Goal: Task Accomplishment & Management: Use online tool/utility

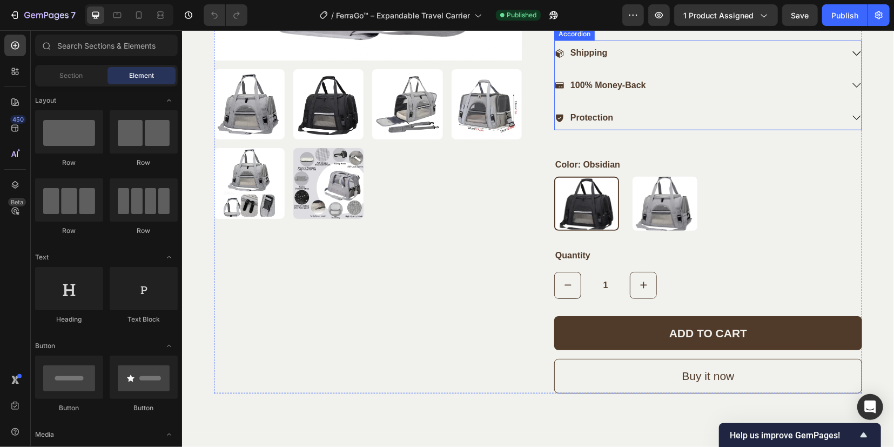
scroll to position [405, 0]
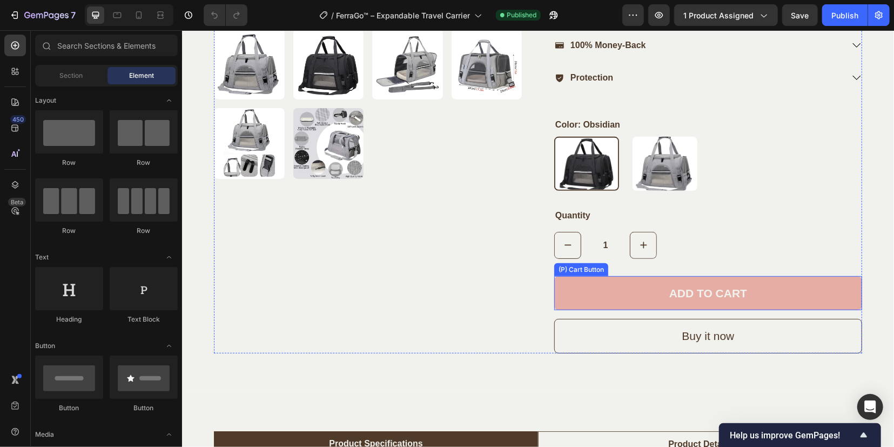
click at [642, 297] on button "ADD TO CART" at bounding box center [708, 293] width 308 height 35
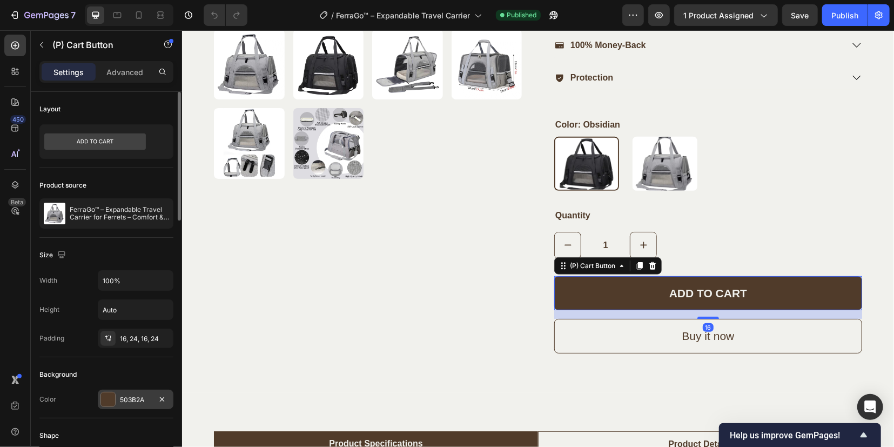
click at [111, 404] on div at bounding box center [108, 399] width 14 height 14
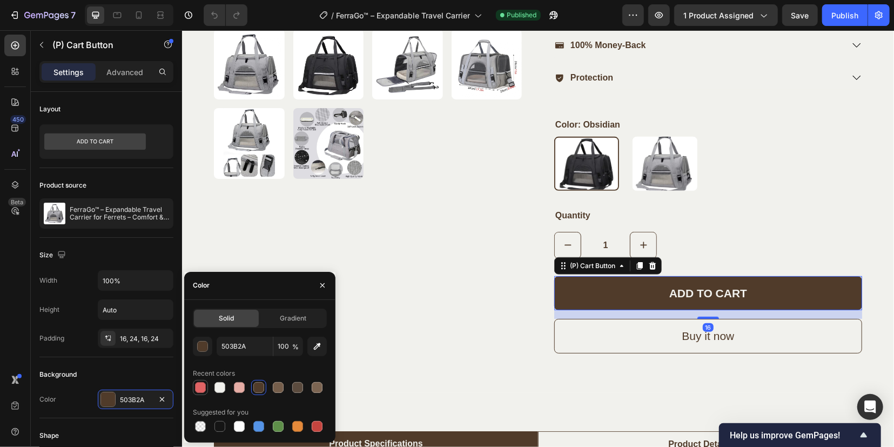
click at [199, 386] on div at bounding box center [200, 387] width 11 height 11
type input "E06364"
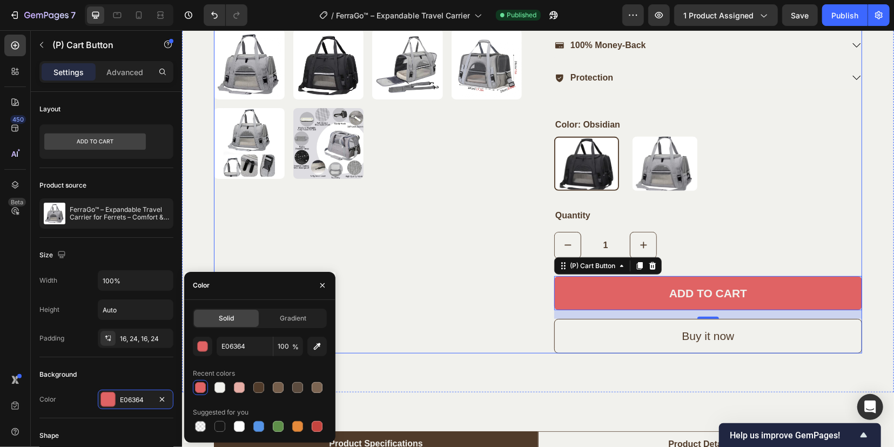
click at [475, 302] on div "Product Images" at bounding box center [367, 32] width 308 height 641
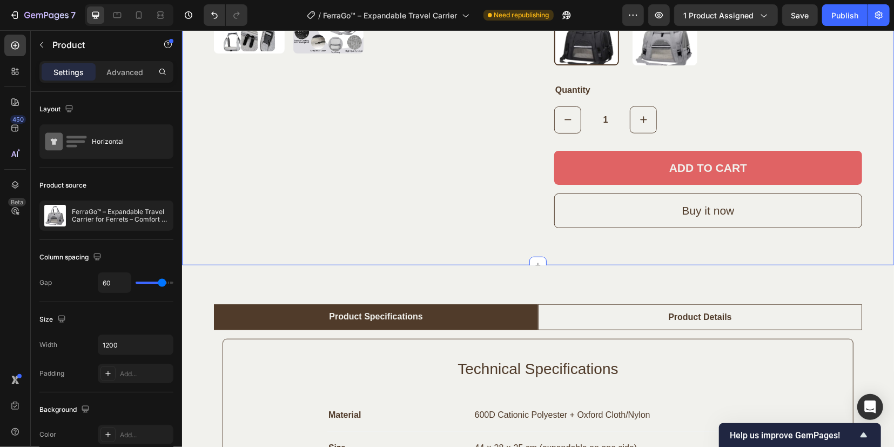
scroll to position [473, 0]
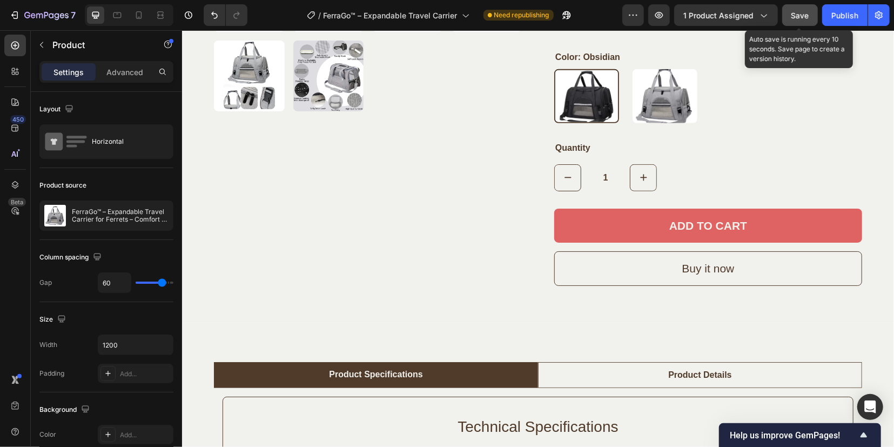
click at [808, 19] on span "Save" at bounding box center [801, 15] width 18 height 9
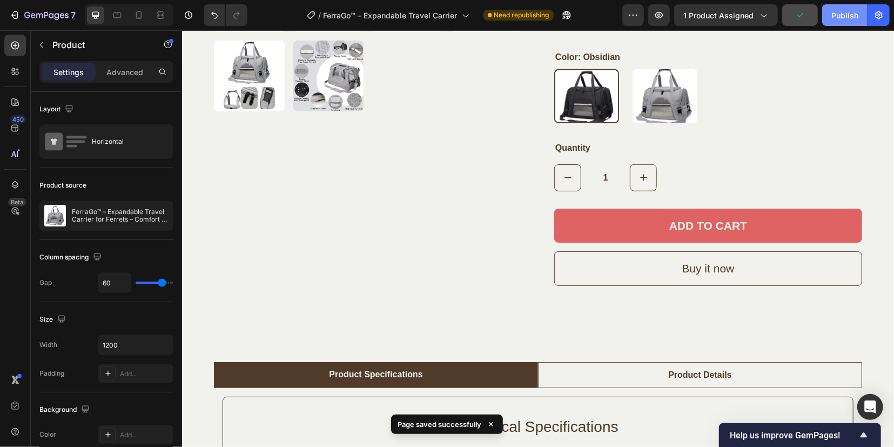
click at [830, 18] on button "Publish" at bounding box center [844, 15] width 45 height 22
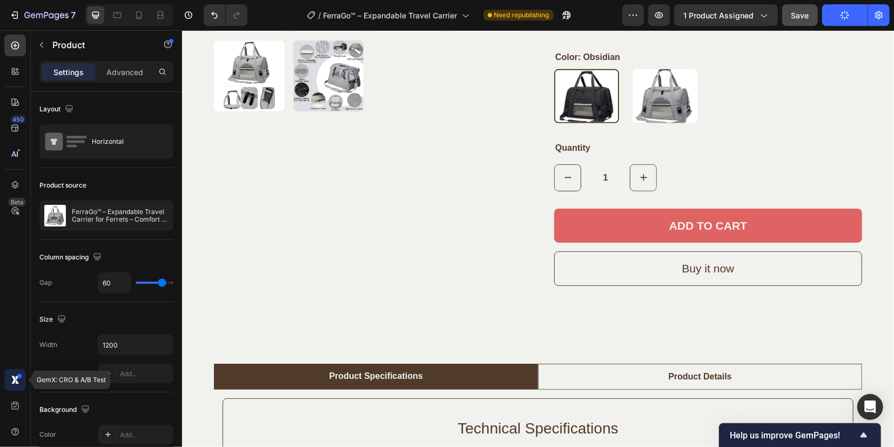
click at [12, 376] on icon at bounding box center [15, 379] width 11 height 11
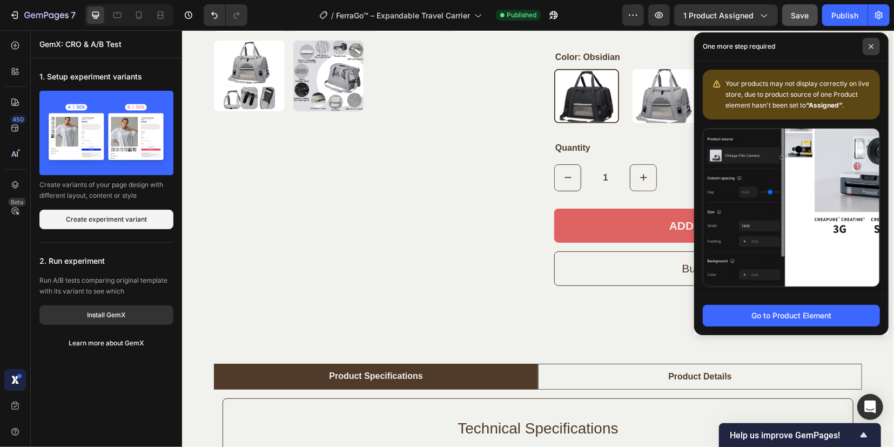
click at [874, 44] on span at bounding box center [871, 46] width 17 height 17
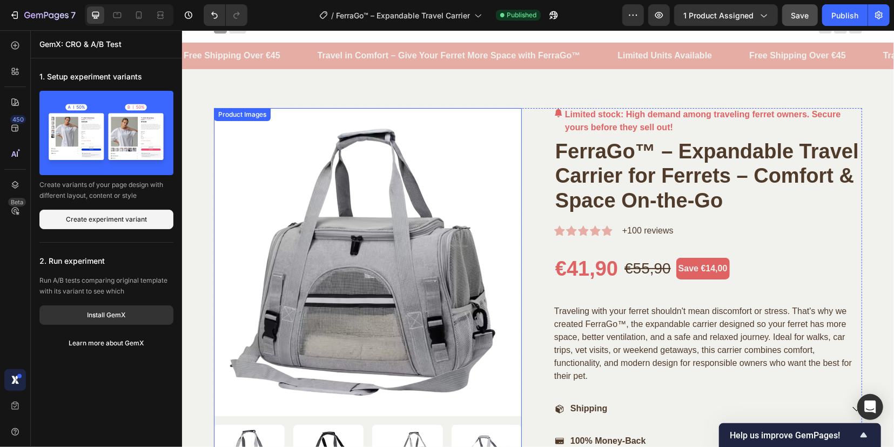
scroll to position [0, 0]
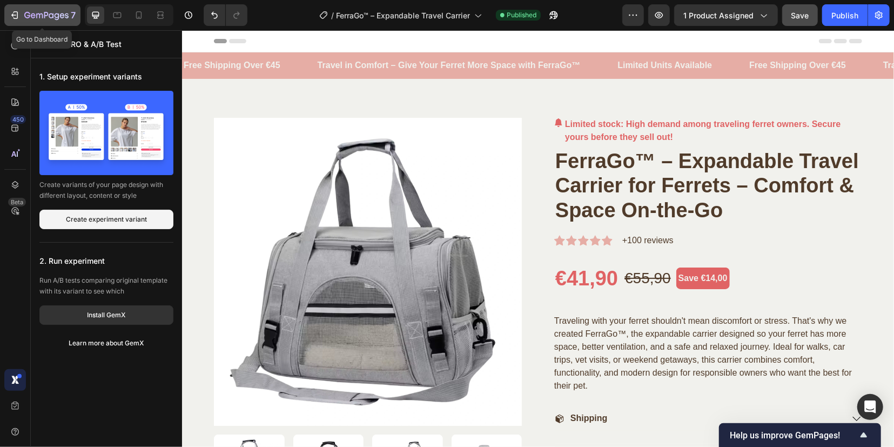
click at [36, 16] on icon "button" at bounding box center [39, 16] width 6 height 5
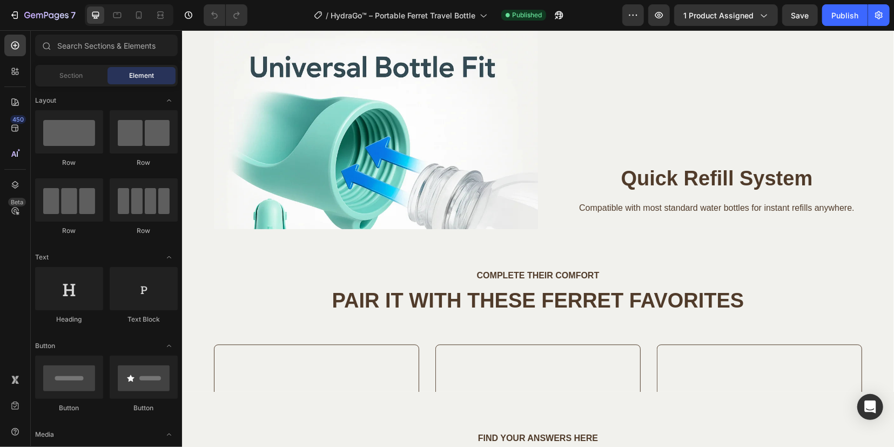
scroll to position [1418, 0]
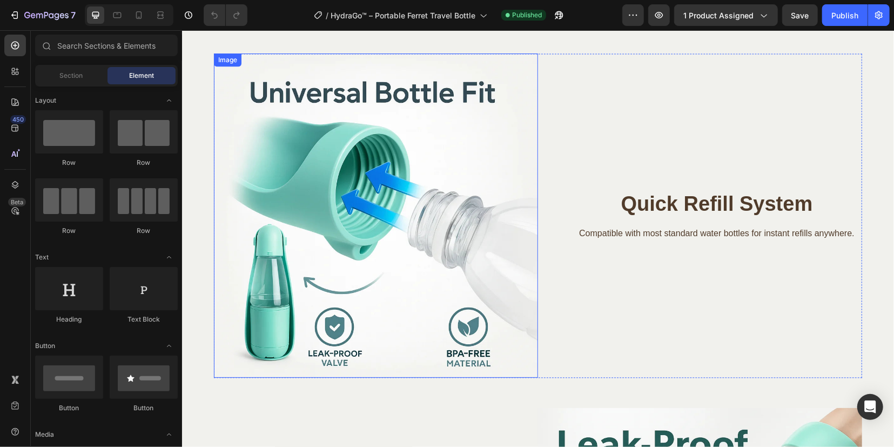
click at [332, 199] on img at bounding box center [375, 215] width 324 height 324
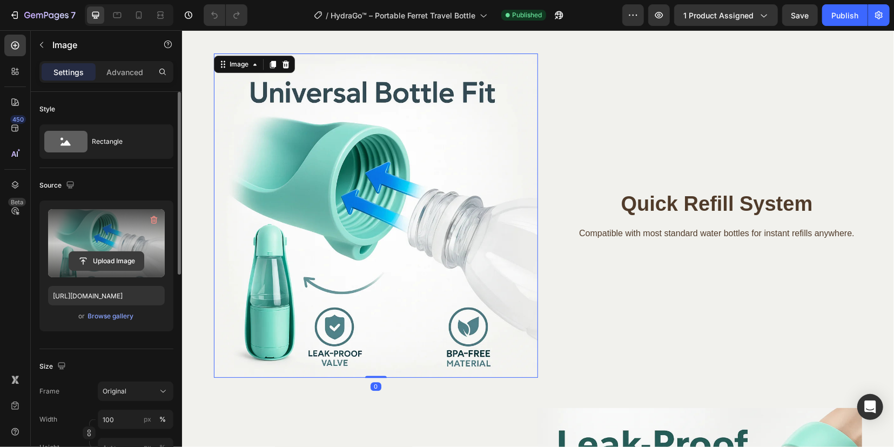
click at [102, 263] on input "file" at bounding box center [106, 261] width 75 height 18
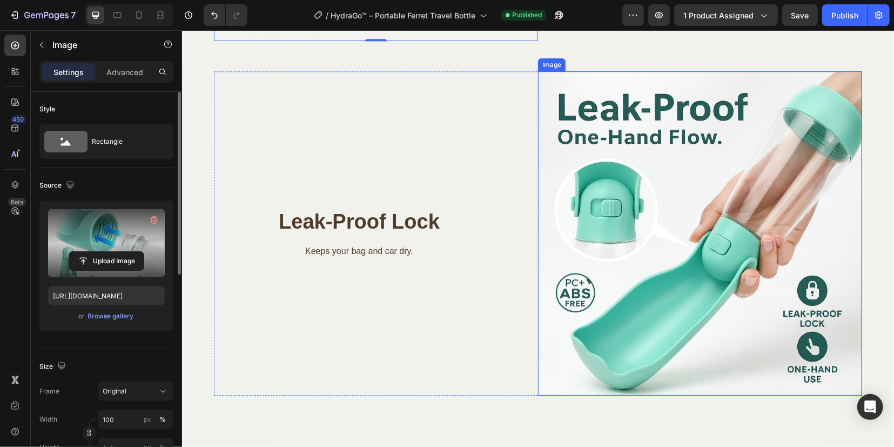
scroll to position [1756, 0]
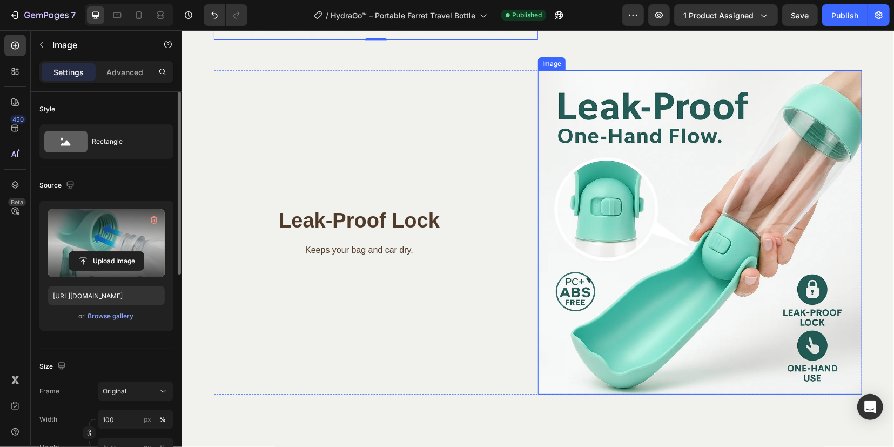
click at [614, 209] on img at bounding box center [700, 232] width 324 height 324
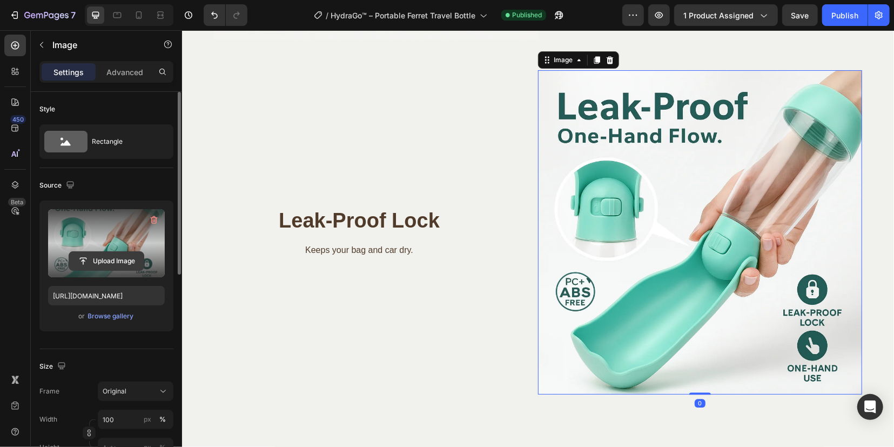
click at [81, 260] on input "file" at bounding box center [106, 261] width 75 height 18
click at [795, 14] on span "Save" at bounding box center [801, 15] width 18 height 9
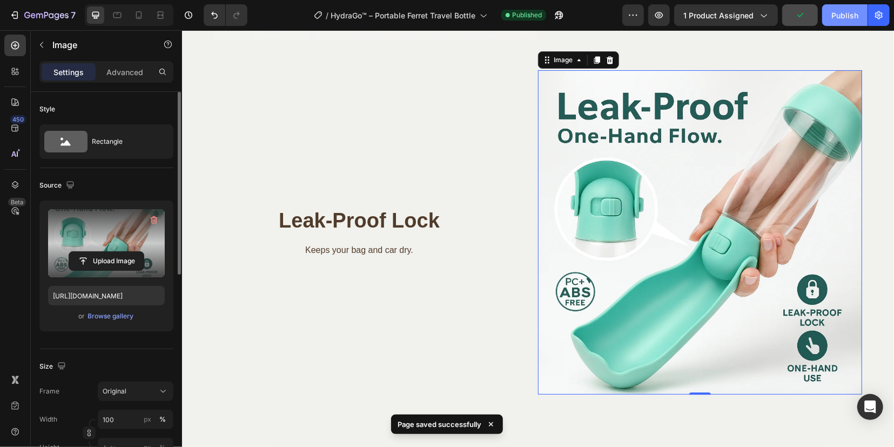
click at [854, 14] on div "Publish" at bounding box center [845, 15] width 27 height 11
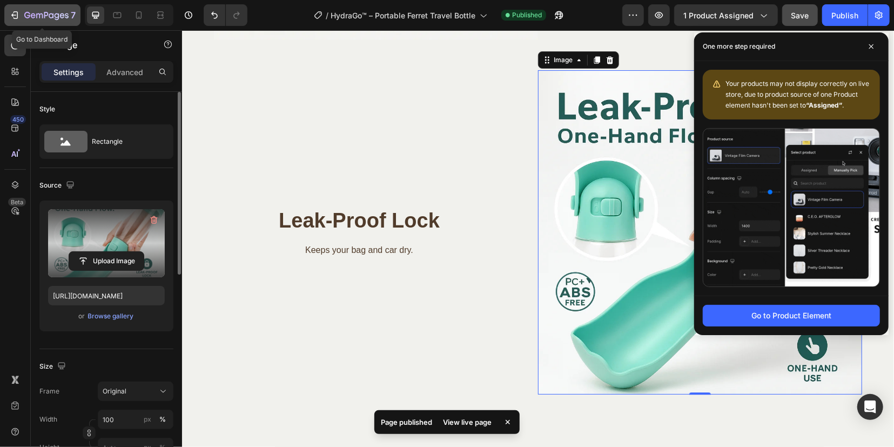
click at [37, 12] on icon "button" at bounding box center [46, 15] width 44 height 9
